Goal: Task Accomplishment & Management: Manage account settings

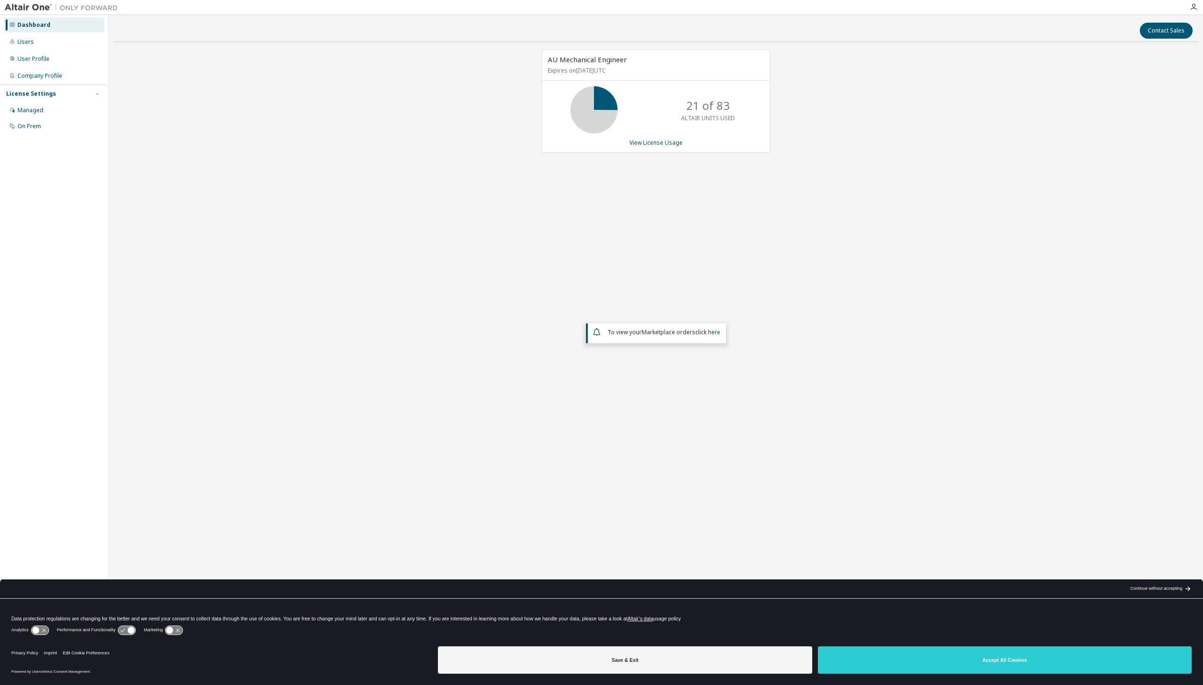
click at [720, 108] on p "21 of 83" at bounding box center [708, 106] width 43 height 16
click at [16, 106] on div "Managed" at bounding box center [54, 110] width 100 height 15
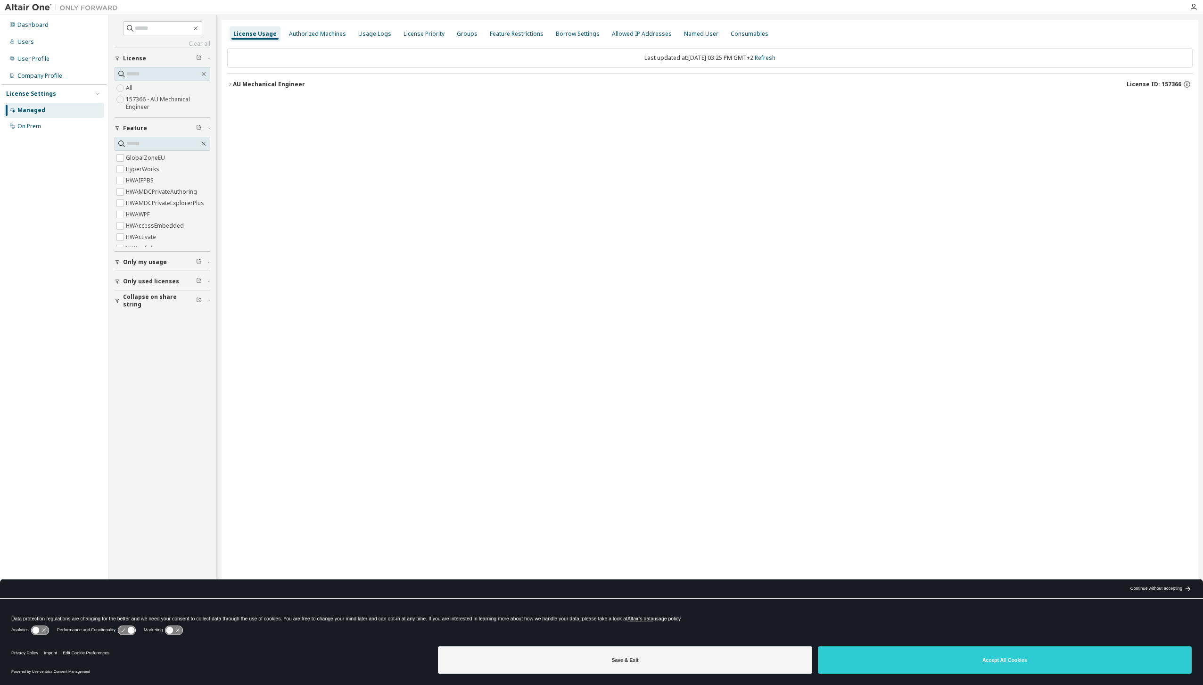
click at [144, 99] on label "157366 - AU Mechanical Engineer" at bounding box center [168, 103] width 84 height 19
click at [234, 86] on div "AU Mechanical Engineer" at bounding box center [269, 85] width 72 height 8
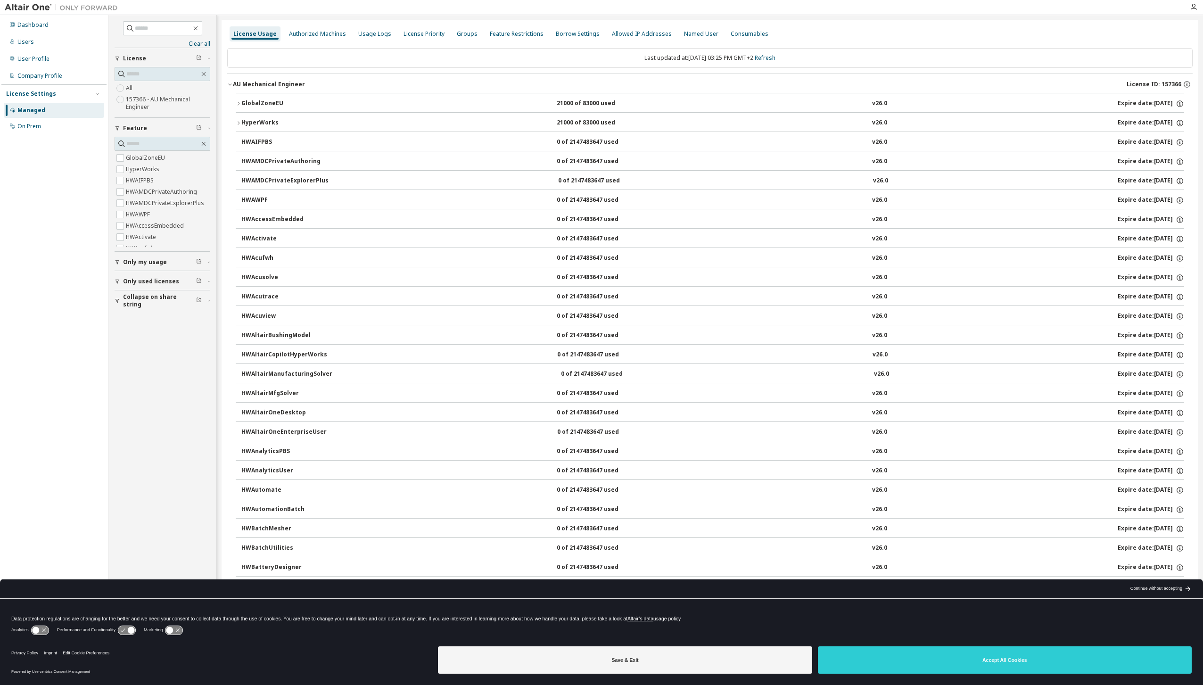
click at [234, 86] on div "AU Mechanical Engineer" at bounding box center [269, 85] width 72 height 8
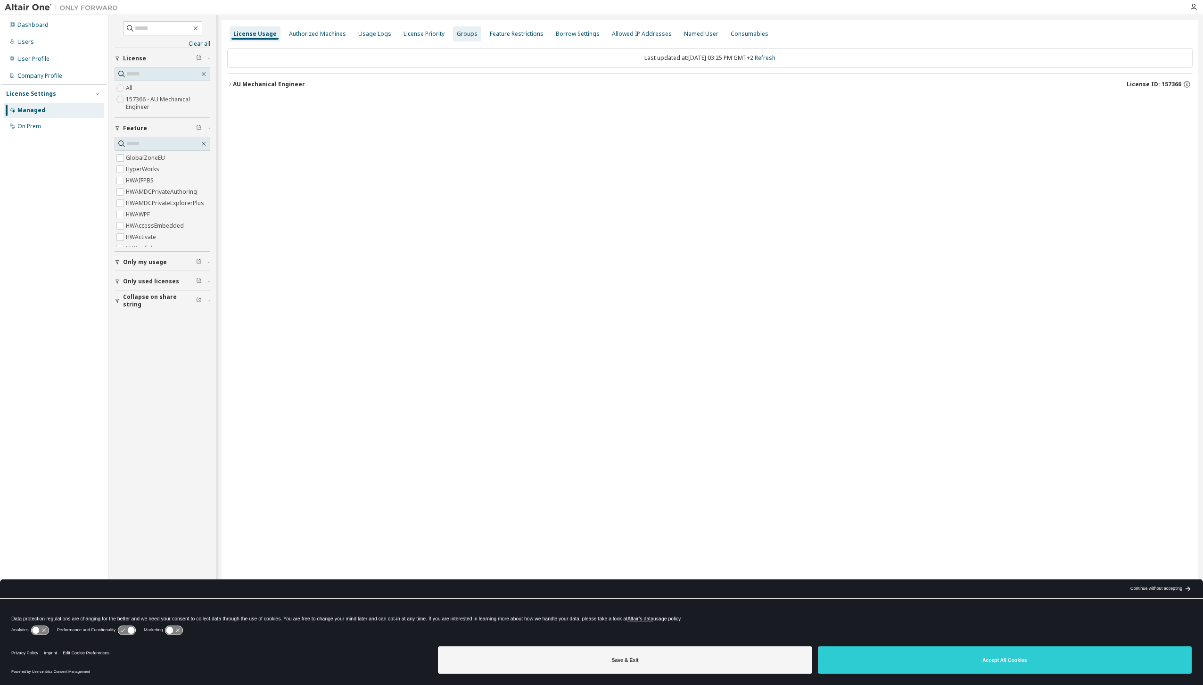
click at [457, 37] on div "Groups" at bounding box center [467, 34] width 21 height 8
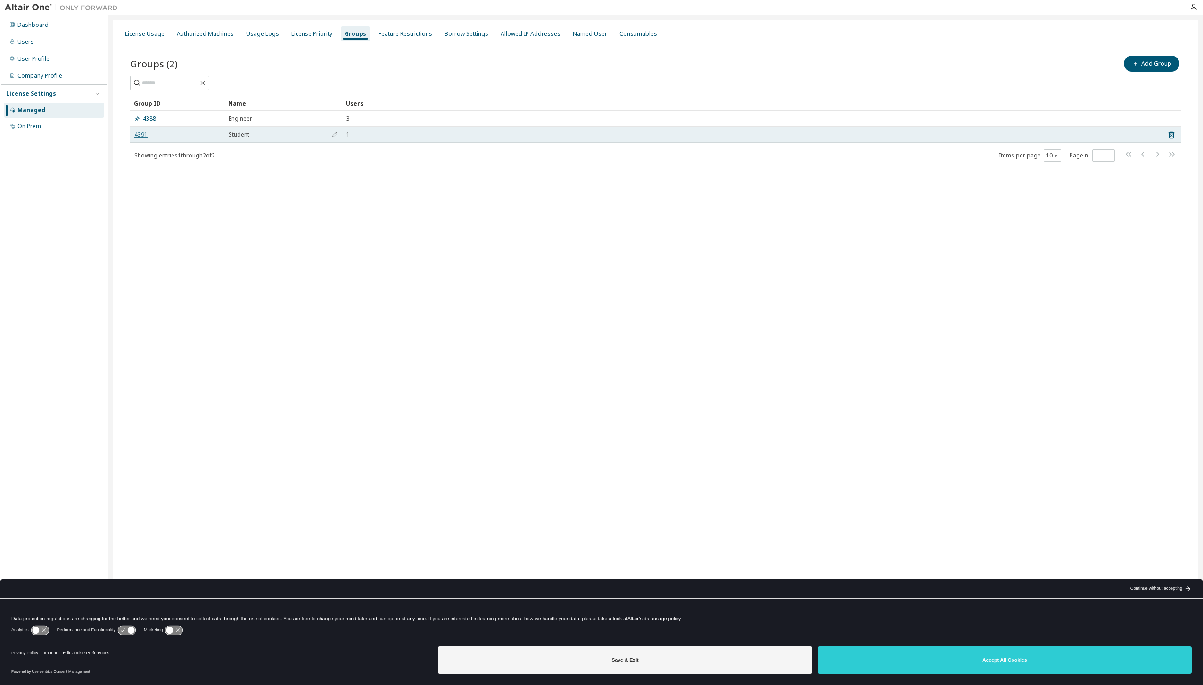
click at [142, 133] on link "4391" at bounding box center [140, 135] width 13 height 8
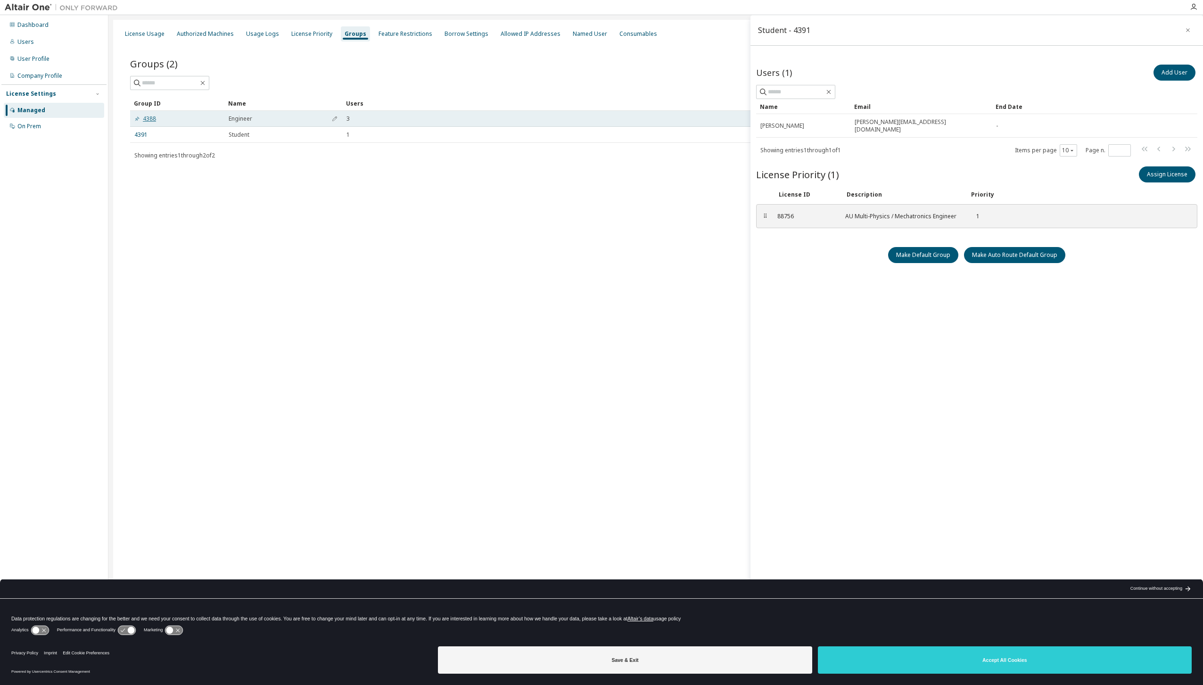
click at [152, 121] on link "4388" at bounding box center [145, 119] width 22 height 8
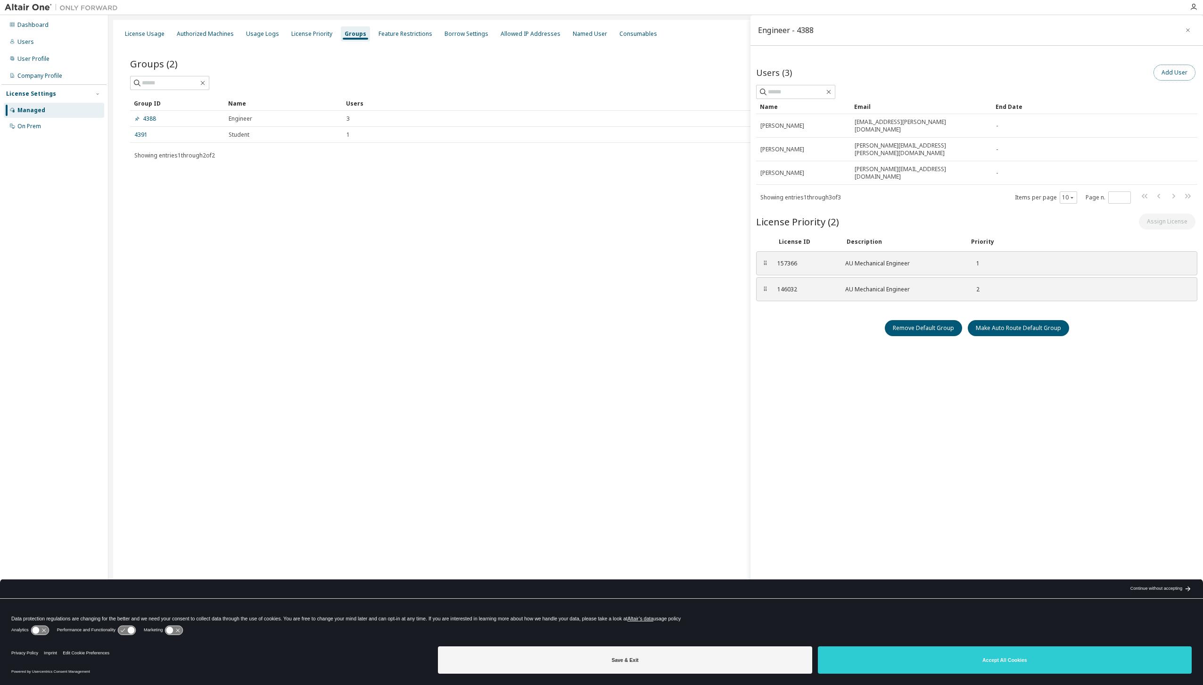
click at [1168, 72] on button "Add User" at bounding box center [1175, 73] width 42 height 16
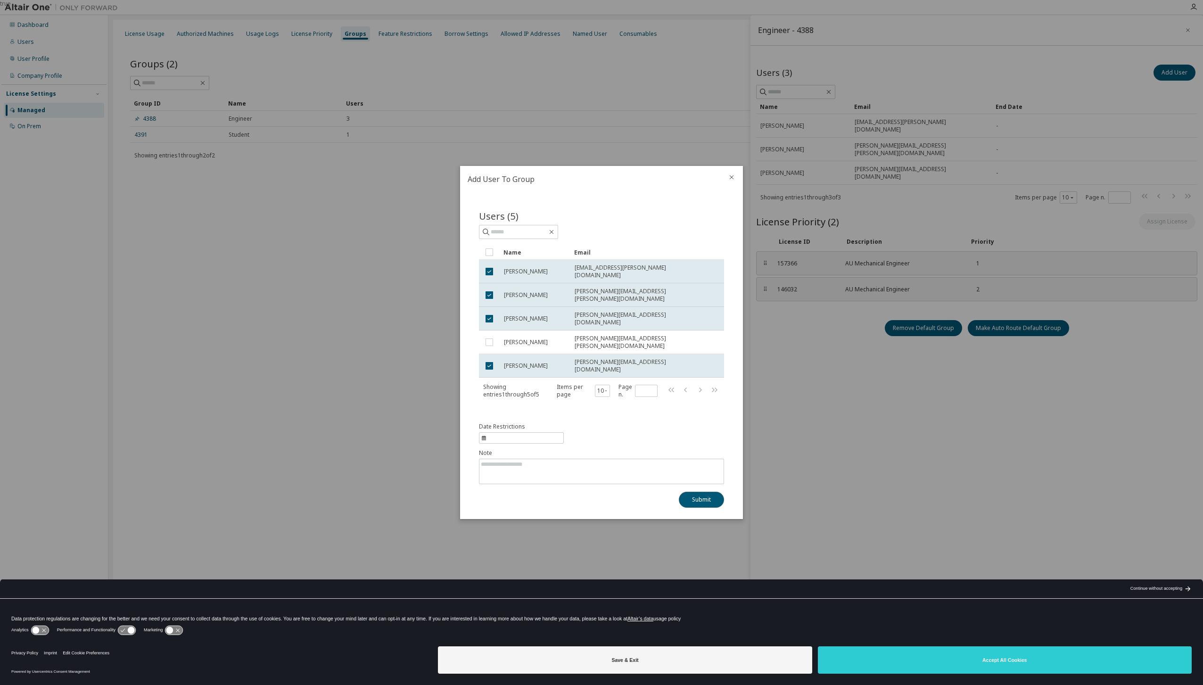
drag, startPoint x: 690, startPoint y: 491, endPoint x: 526, endPoint y: 422, distance: 178.1
click at [529, 423] on div "Date Restrictions Note Submit" at bounding box center [601, 465] width 245 height 85
click at [698, 492] on button "Submit" at bounding box center [701, 500] width 45 height 16
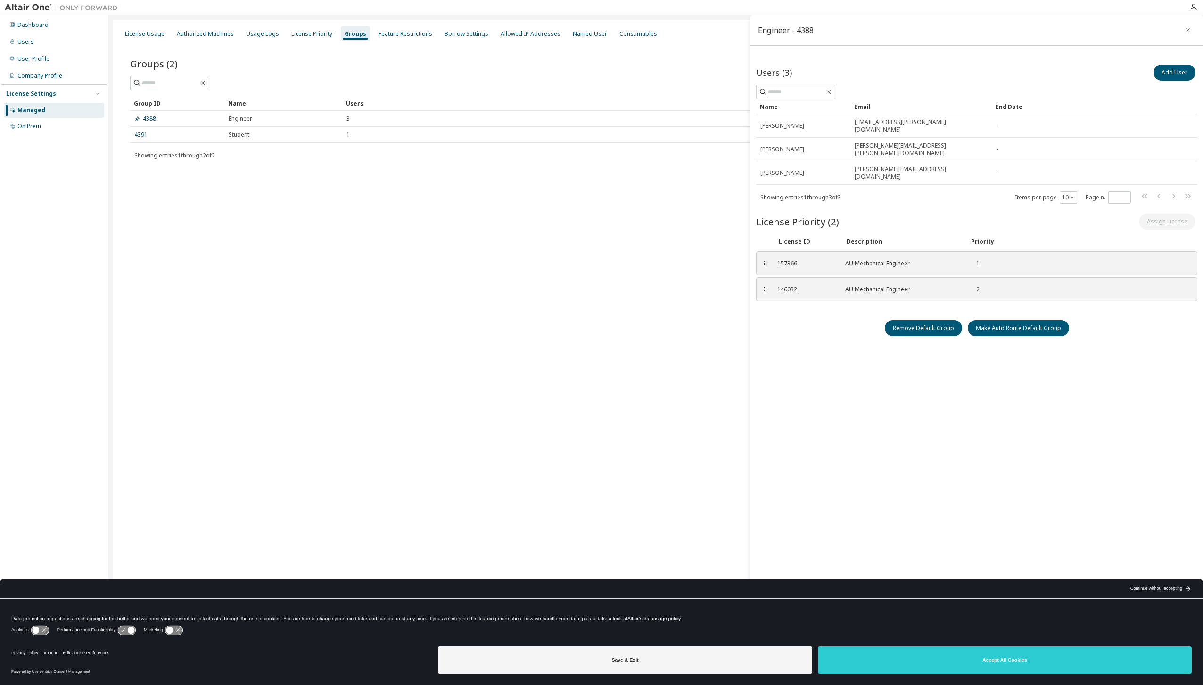
click at [920, 379] on div "Users (3) Add User Clear Load Save Save As Field Operator Value Select filter S…" at bounding box center [976, 337] width 441 height 548
click at [613, 277] on div "License Usage Authorized Machines Usage Logs License Priority Groups Feature Re…" at bounding box center [656, 336] width 1086 height 633
click at [393, 33] on div "Feature Restrictions" at bounding box center [406, 34] width 54 height 8
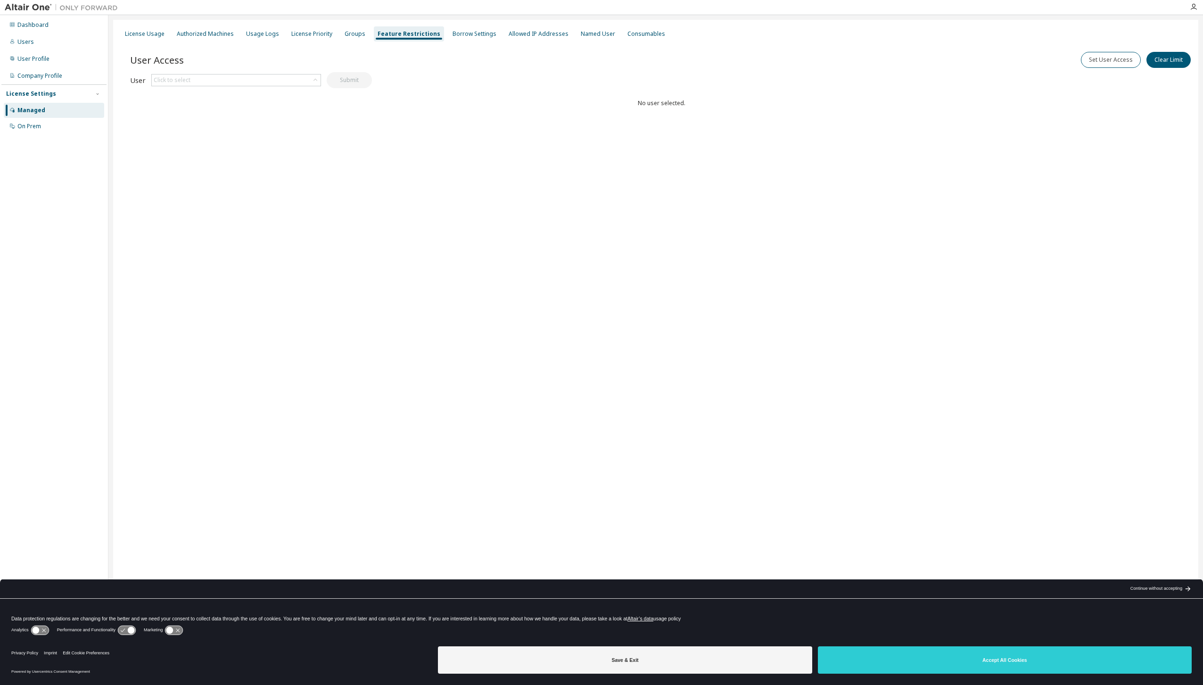
click at [448, 43] on div "User Access Set User Access Clear Limit Clear Load Save Save As Field Operator …" at bounding box center [661, 98] width 1063 height 113
click at [451, 40] on div "Borrow Settings" at bounding box center [474, 33] width 51 height 15
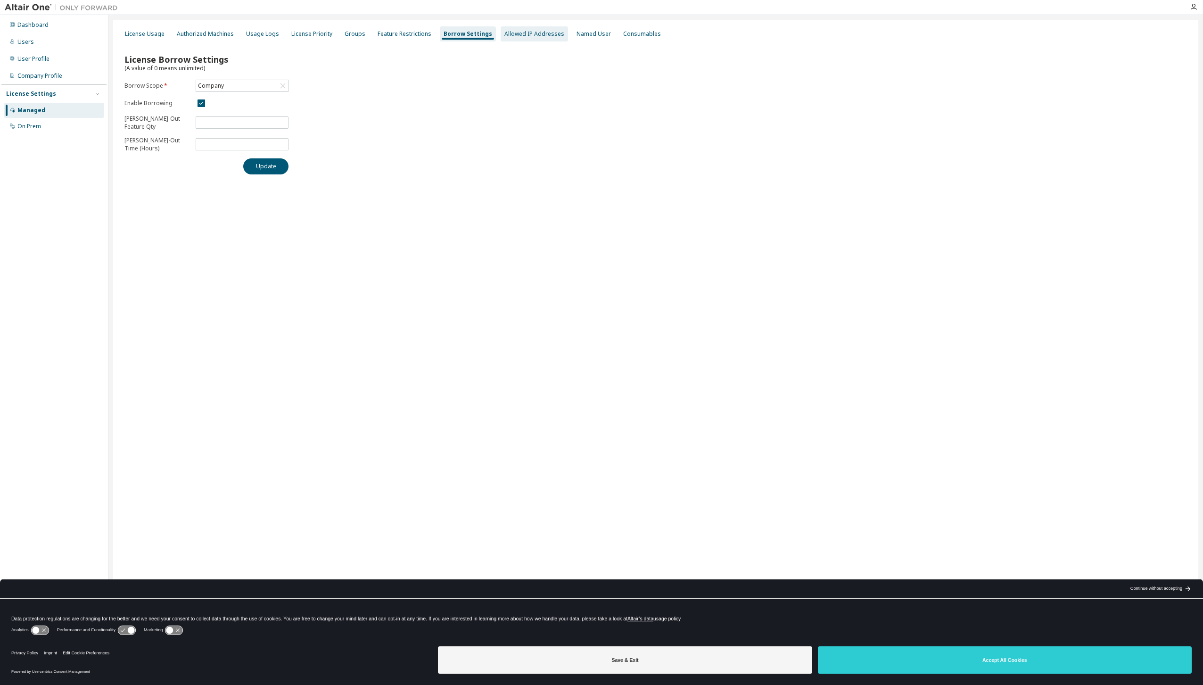
click at [510, 31] on div "Allowed IP Addresses" at bounding box center [535, 34] width 60 height 8
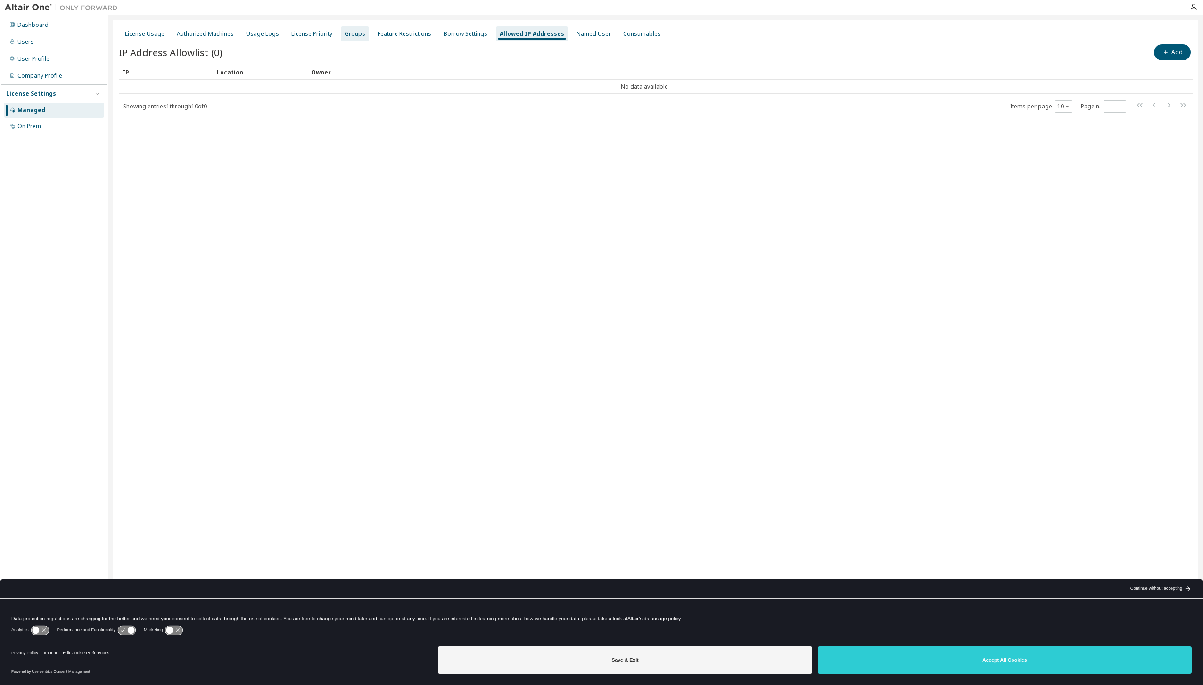
click at [341, 37] on div "Groups" at bounding box center [355, 33] width 28 height 15
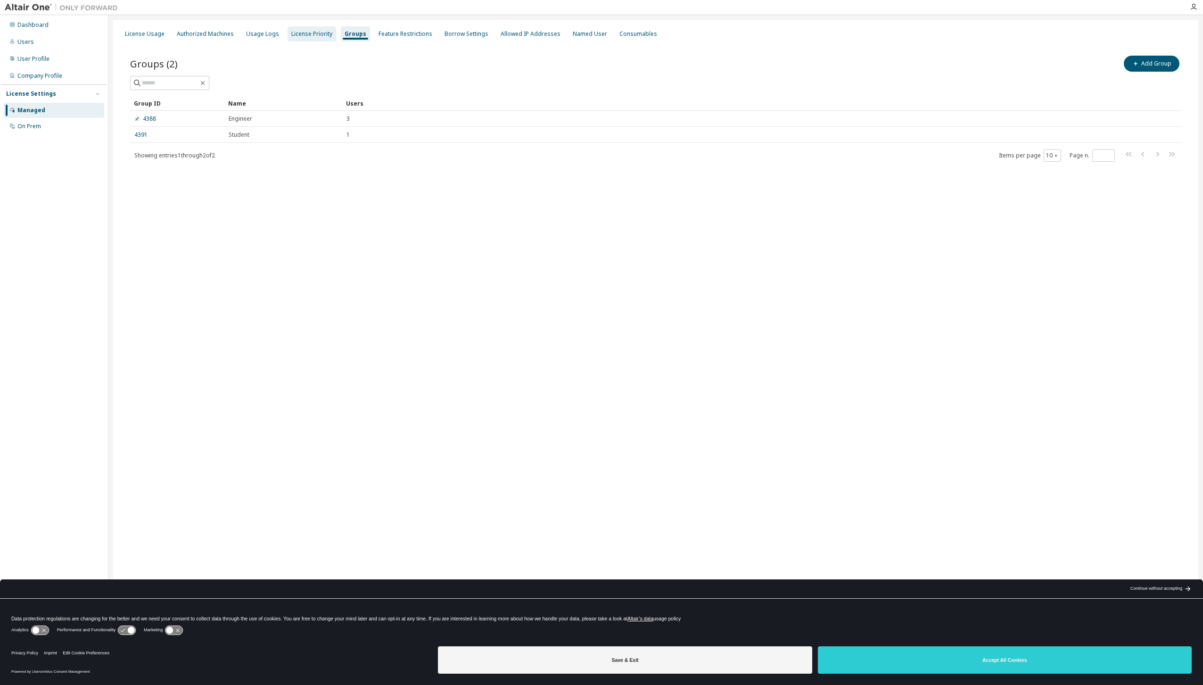
click at [301, 32] on div "License Priority" at bounding box center [311, 34] width 41 height 8
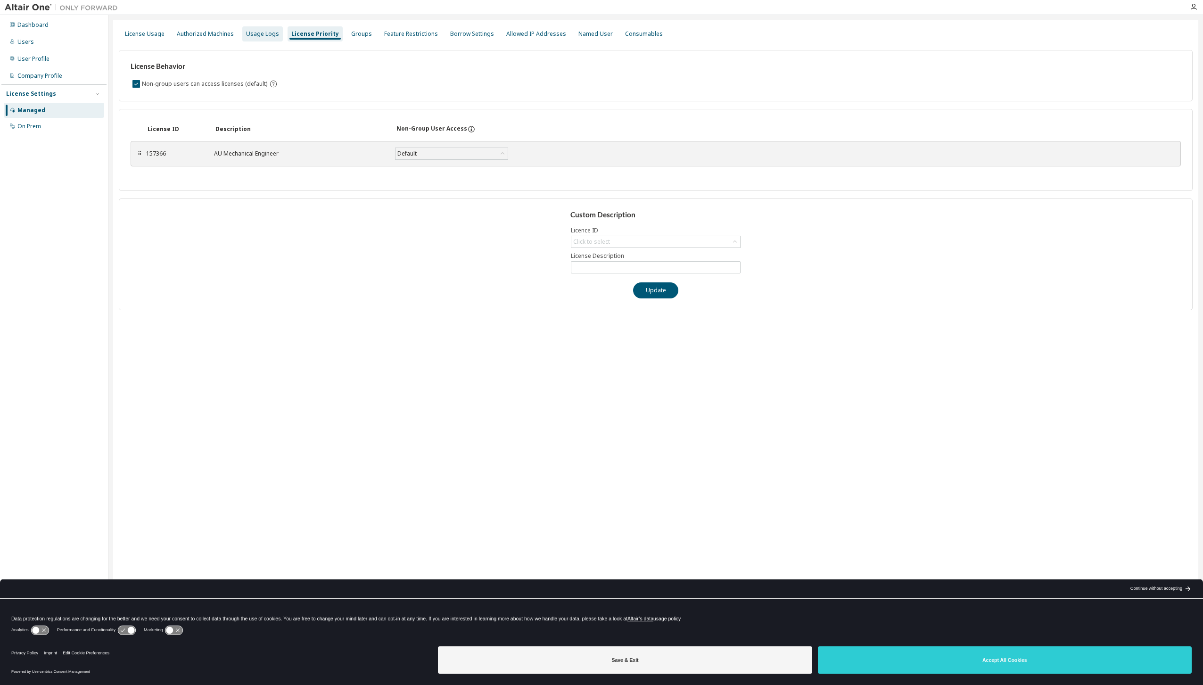
click at [267, 33] on div "Usage Logs" at bounding box center [262, 34] width 33 height 8
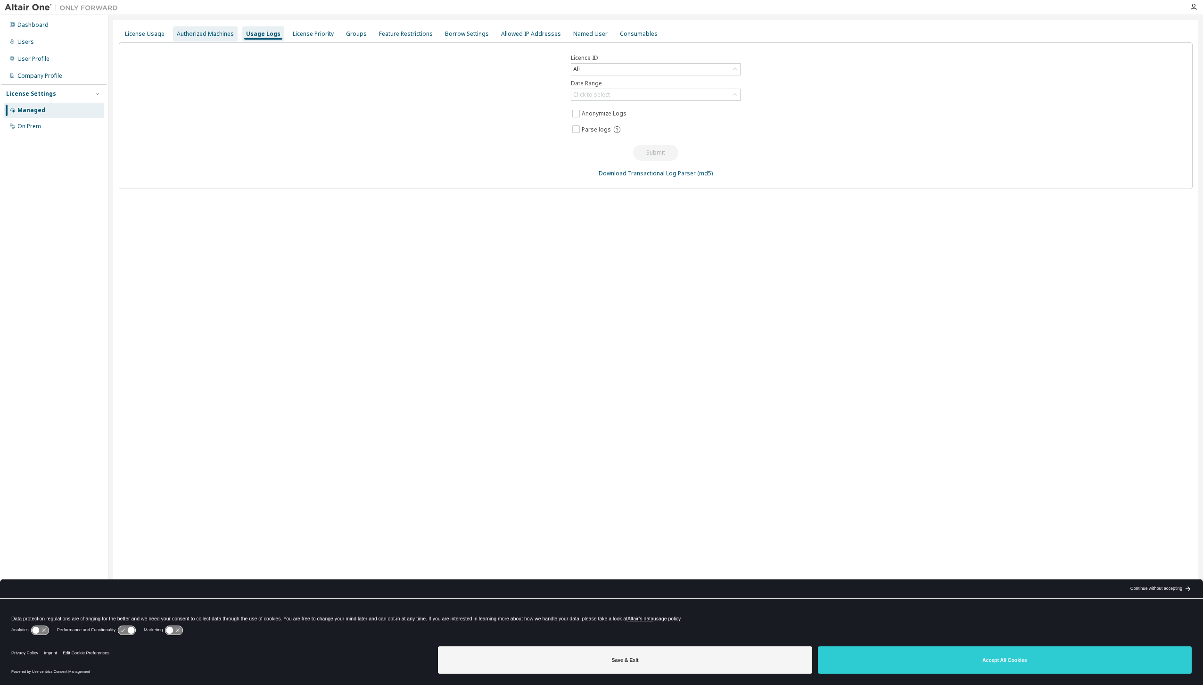
click at [225, 36] on div "Authorized Machines" at bounding box center [205, 34] width 57 height 8
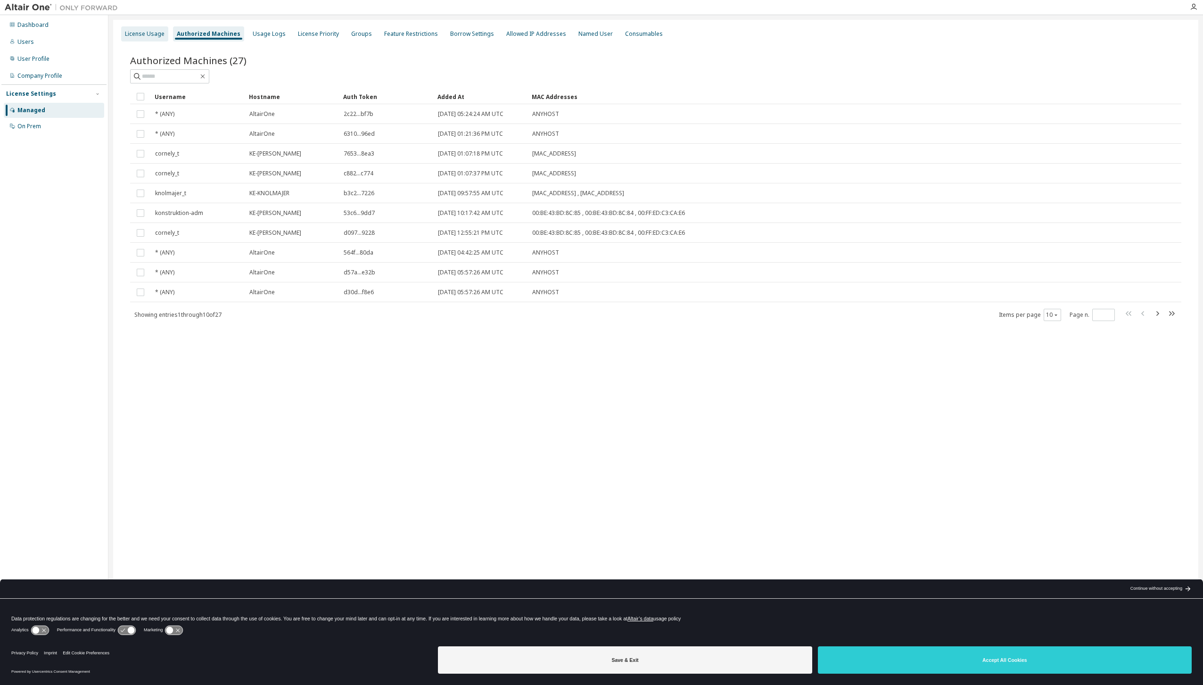
click at [145, 30] on div "License Usage" at bounding box center [145, 34] width 40 height 8
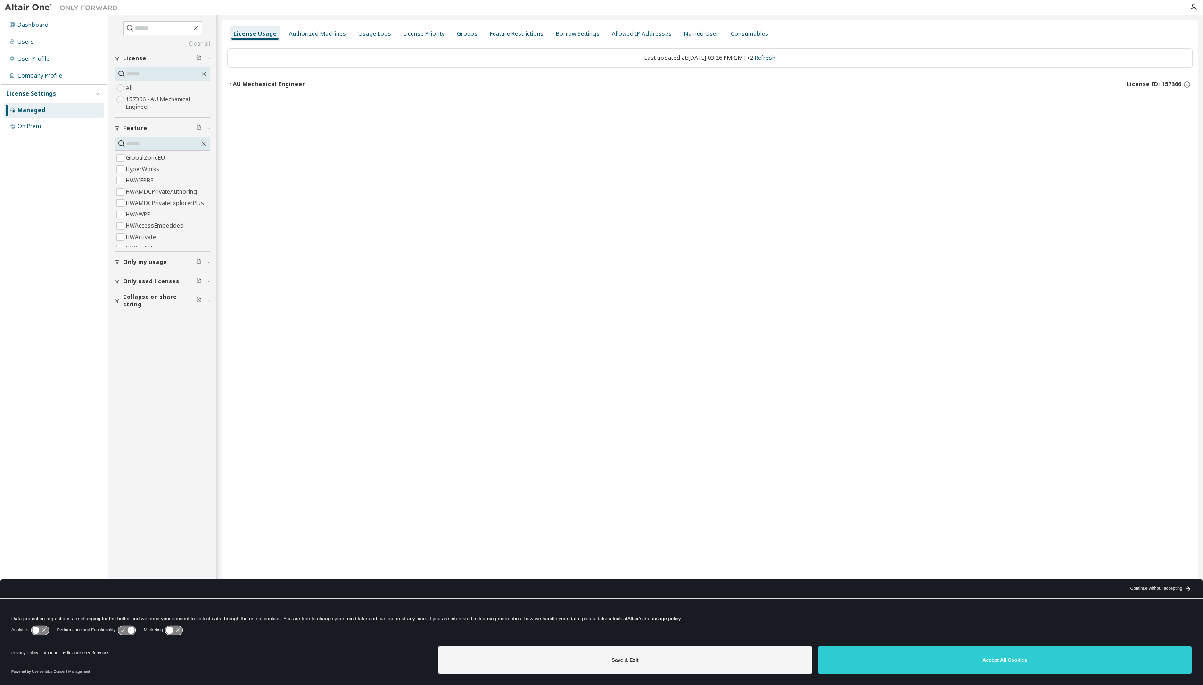
drag, startPoint x: 557, startPoint y: 231, endPoint x: 813, endPoint y: 165, distance: 263.6
click at [558, 230] on div "License Usage Authorized Machines Usage Logs License Priority Groups Feature Re…" at bounding box center [710, 336] width 977 height 633
click at [23, 44] on div "Users" at bounding box center [25, 42] width 17 height 8
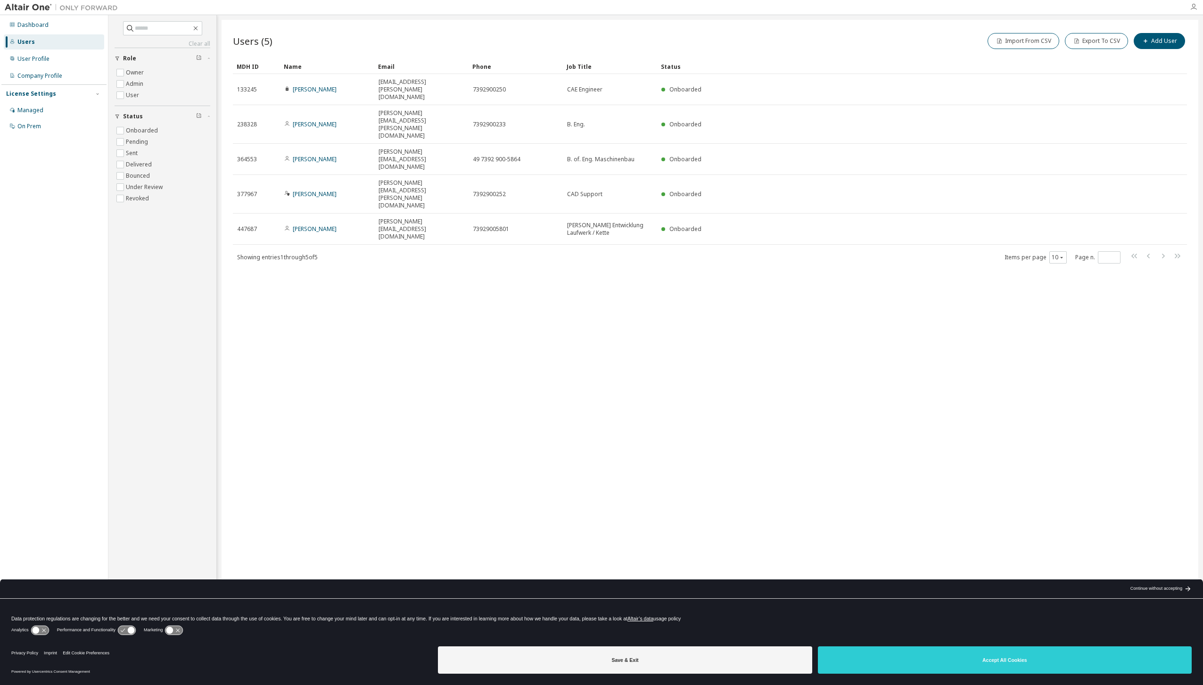
click at [1195, 7] on icon "button" at bounding box center [1194, 7] width 8 height 8
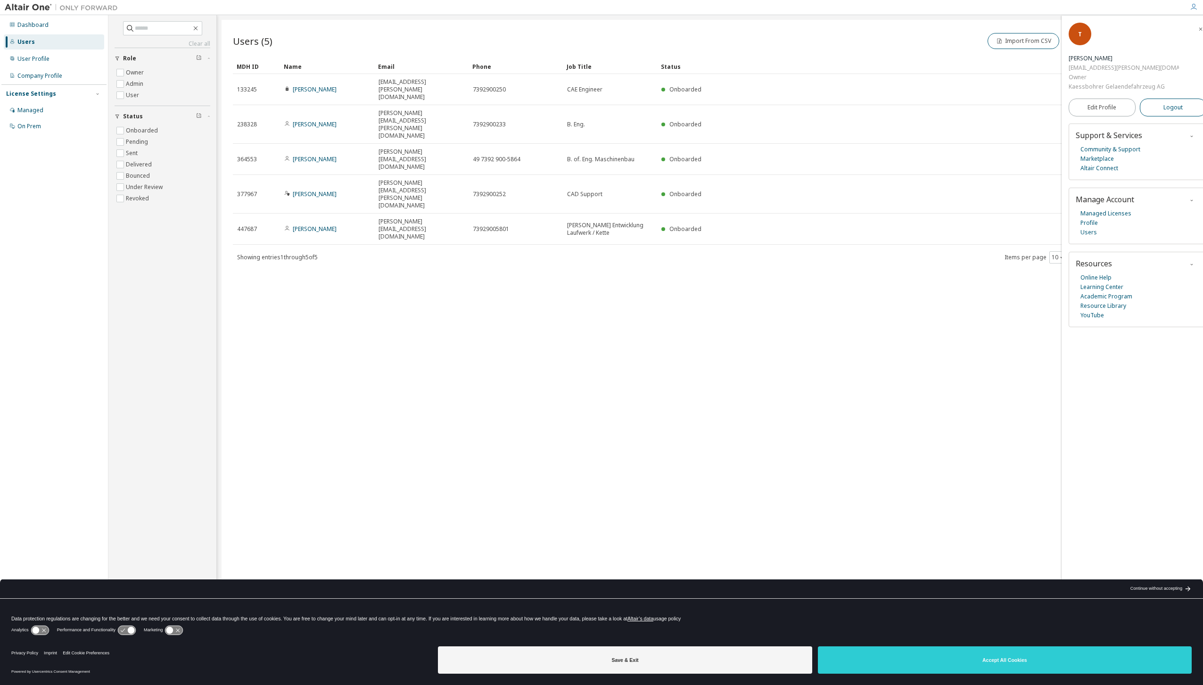
click at [1164, 103] on span "Logout" at bounding box center [1173, 107] width 19 height 9
